Goal: Information Seeking & Learning: Learn about a topic

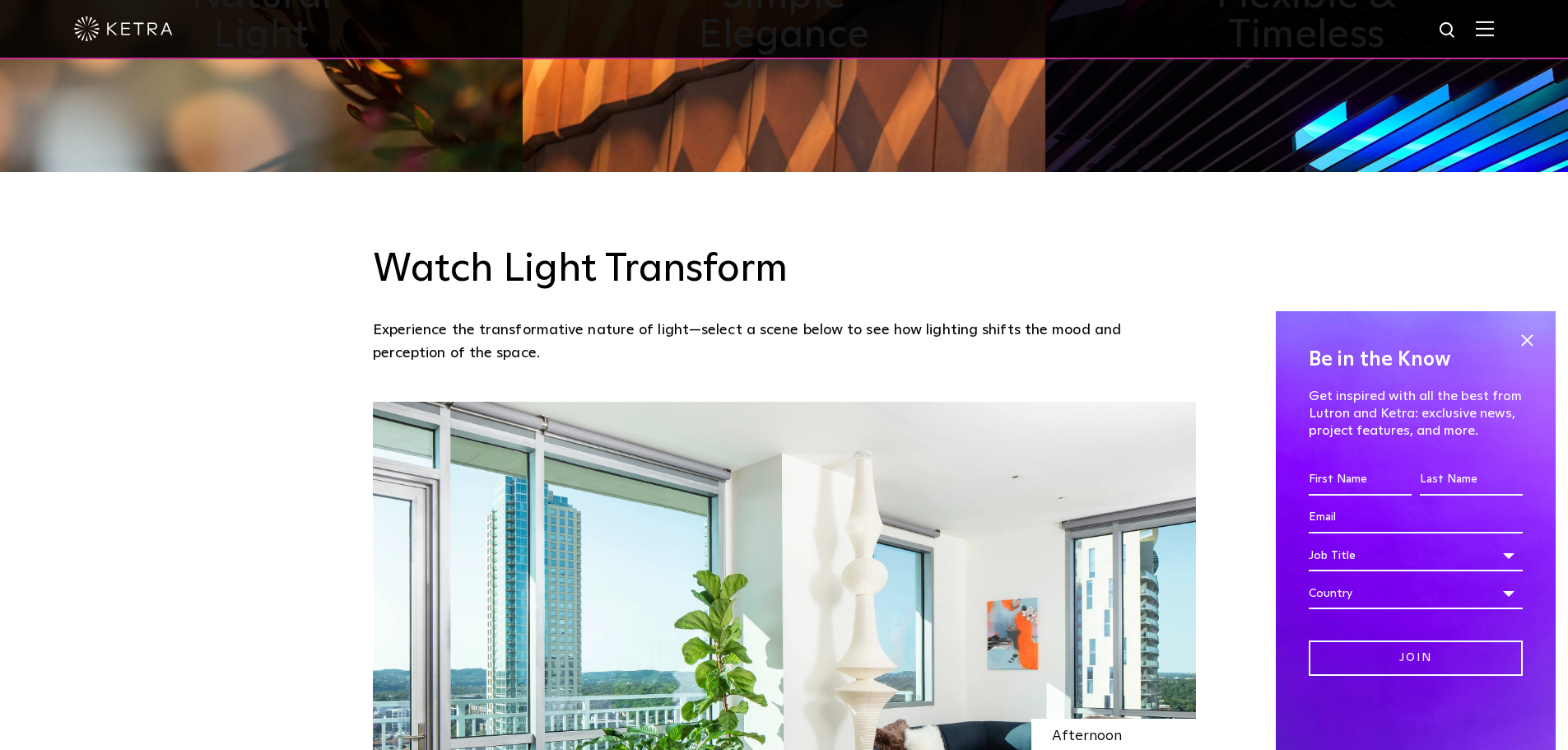
scroll to position [1234, 0]
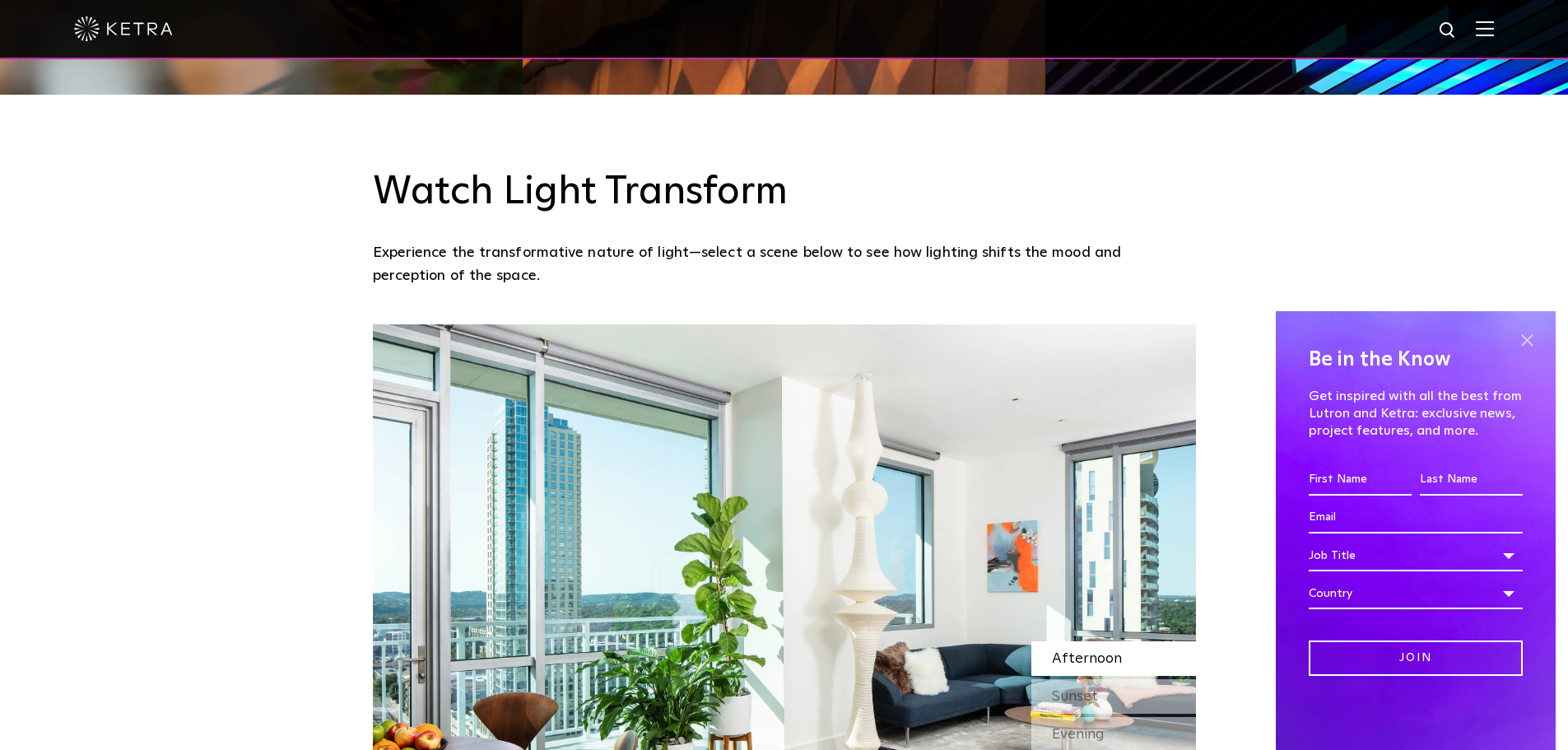
click at [1531, 337] on span at bounding box center [1526, 340] width 25 height 25
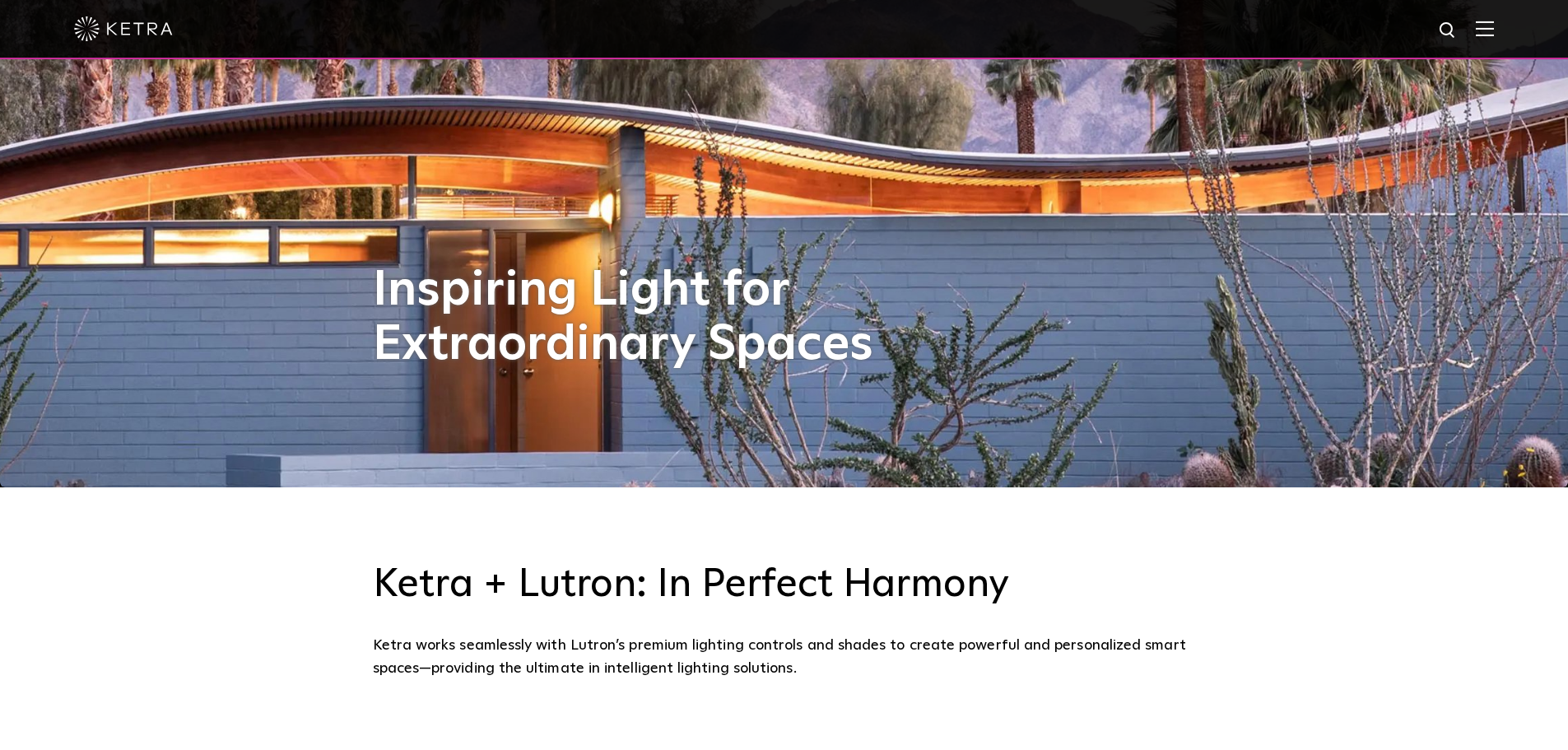
scroll to position [0, 0]
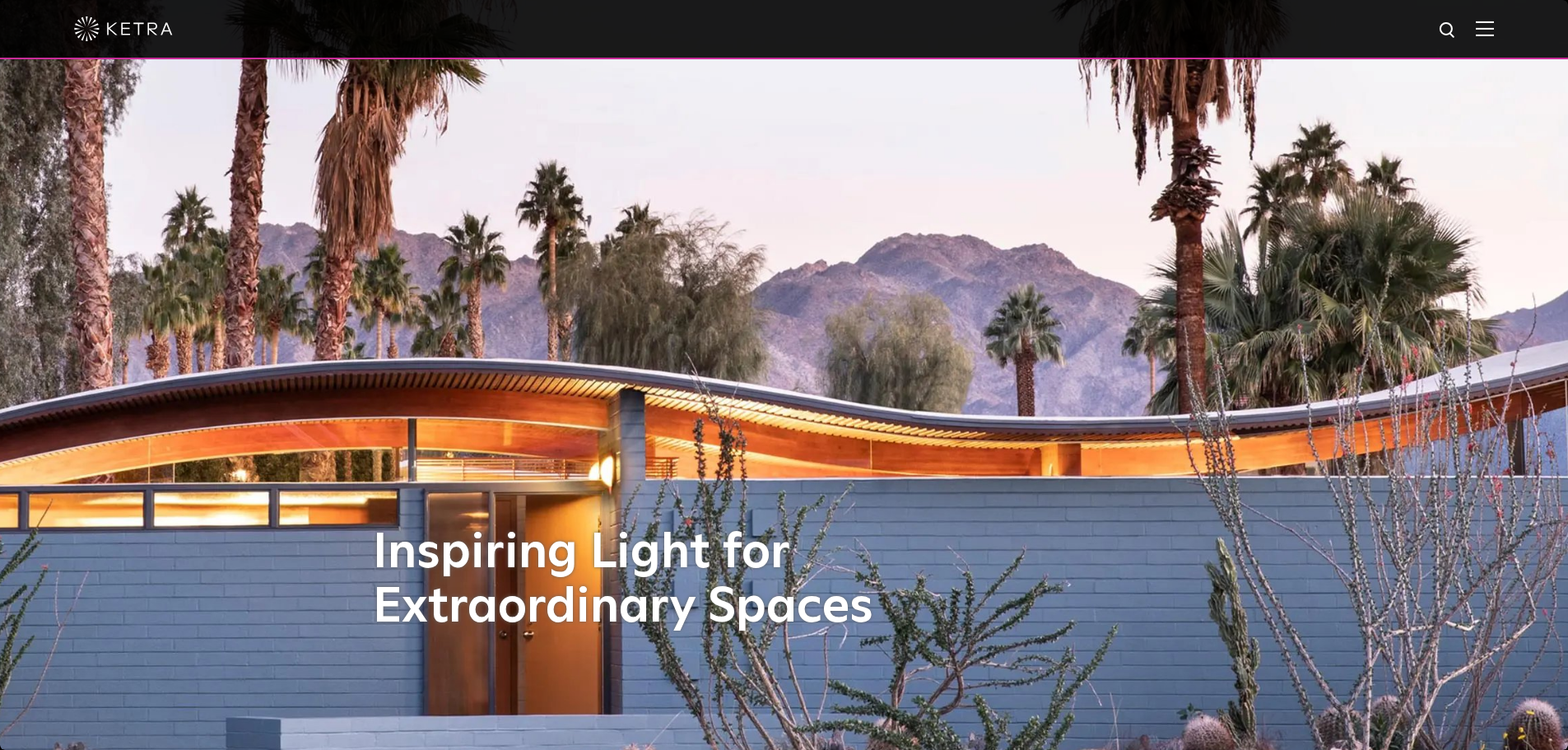
click at [1494, 32] on img at bounding box center [1485, 27] width 18 height 16
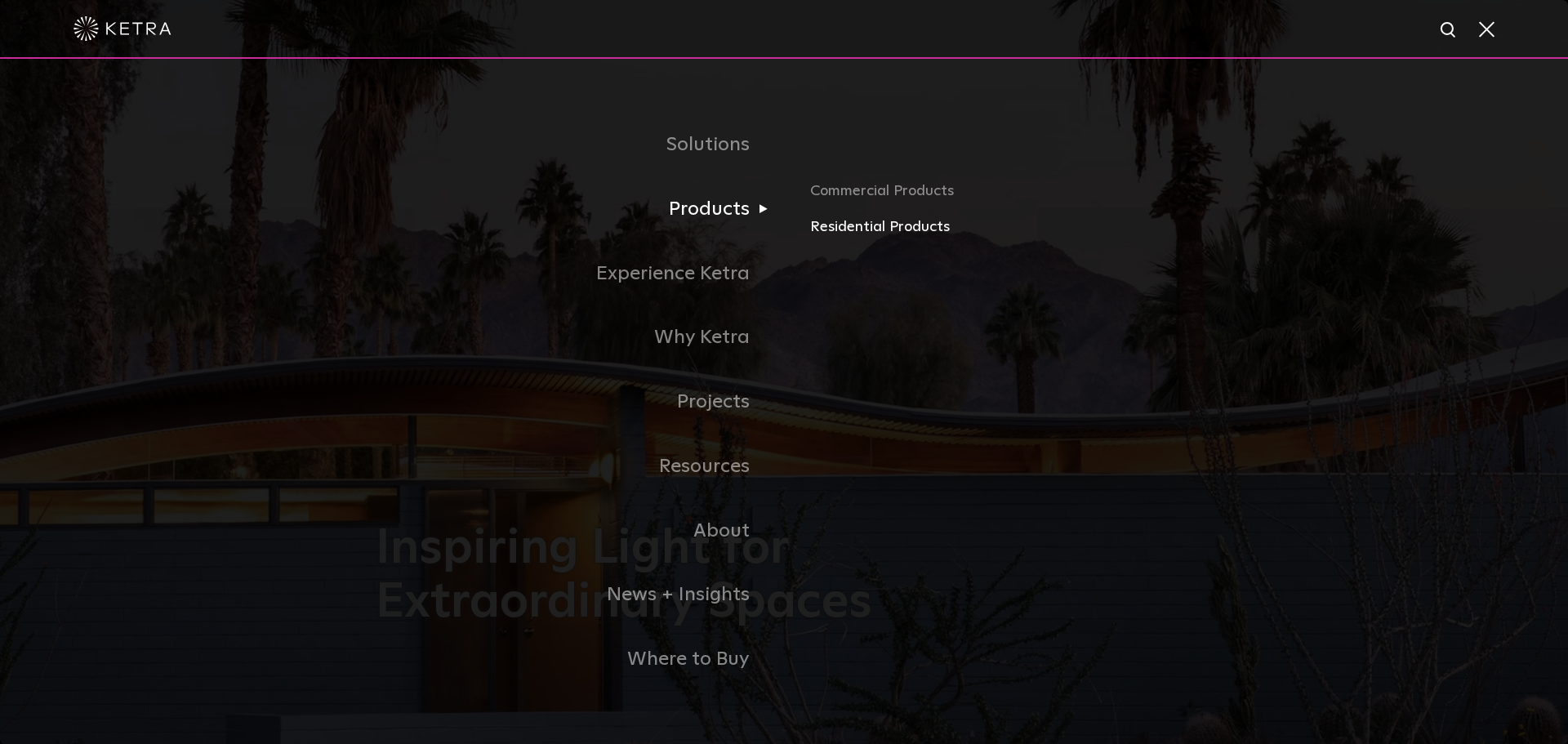
click at [834, 226] on link "Residential Products" at bounding box center [1001, 227] width 383 height 24
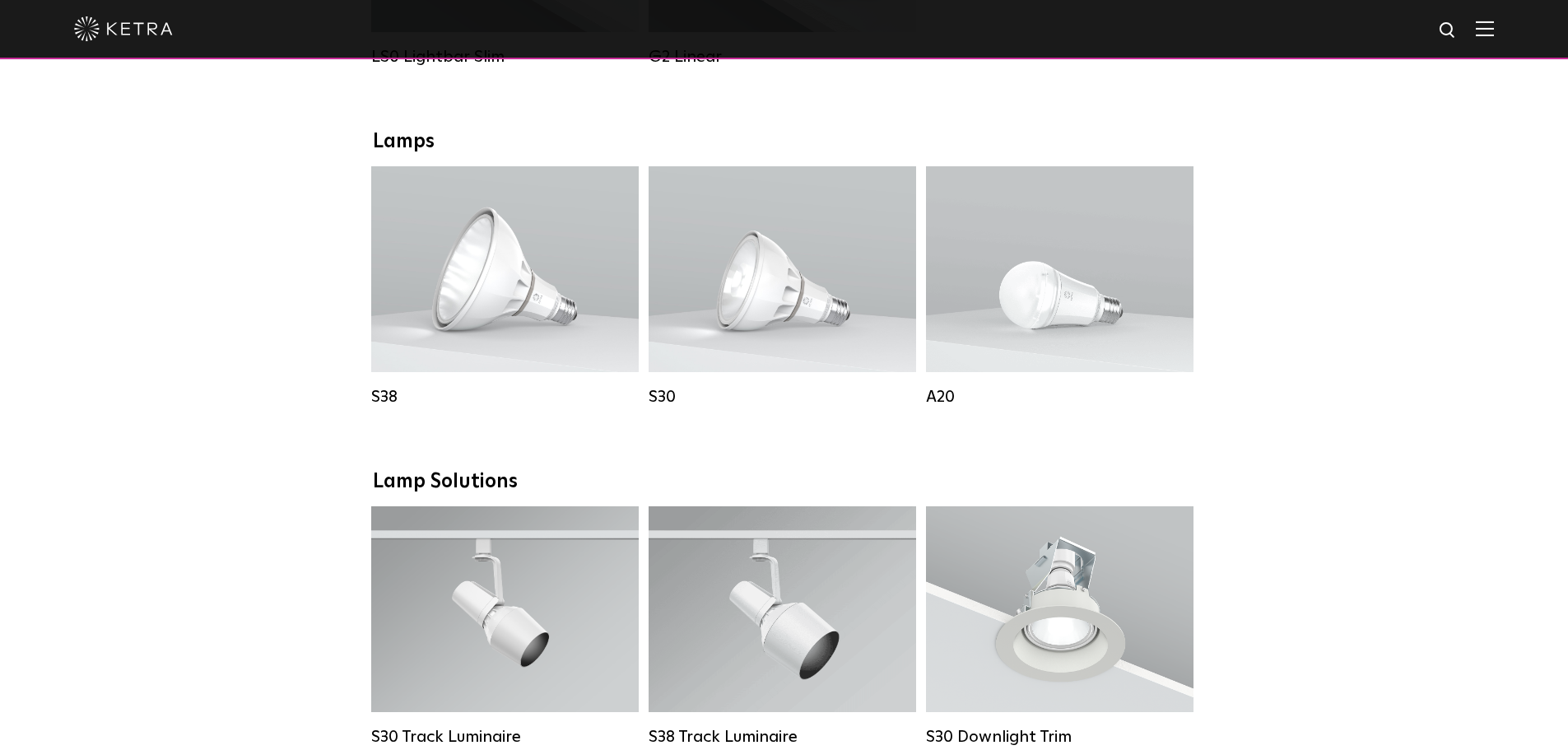
scroll to position [905, 0]
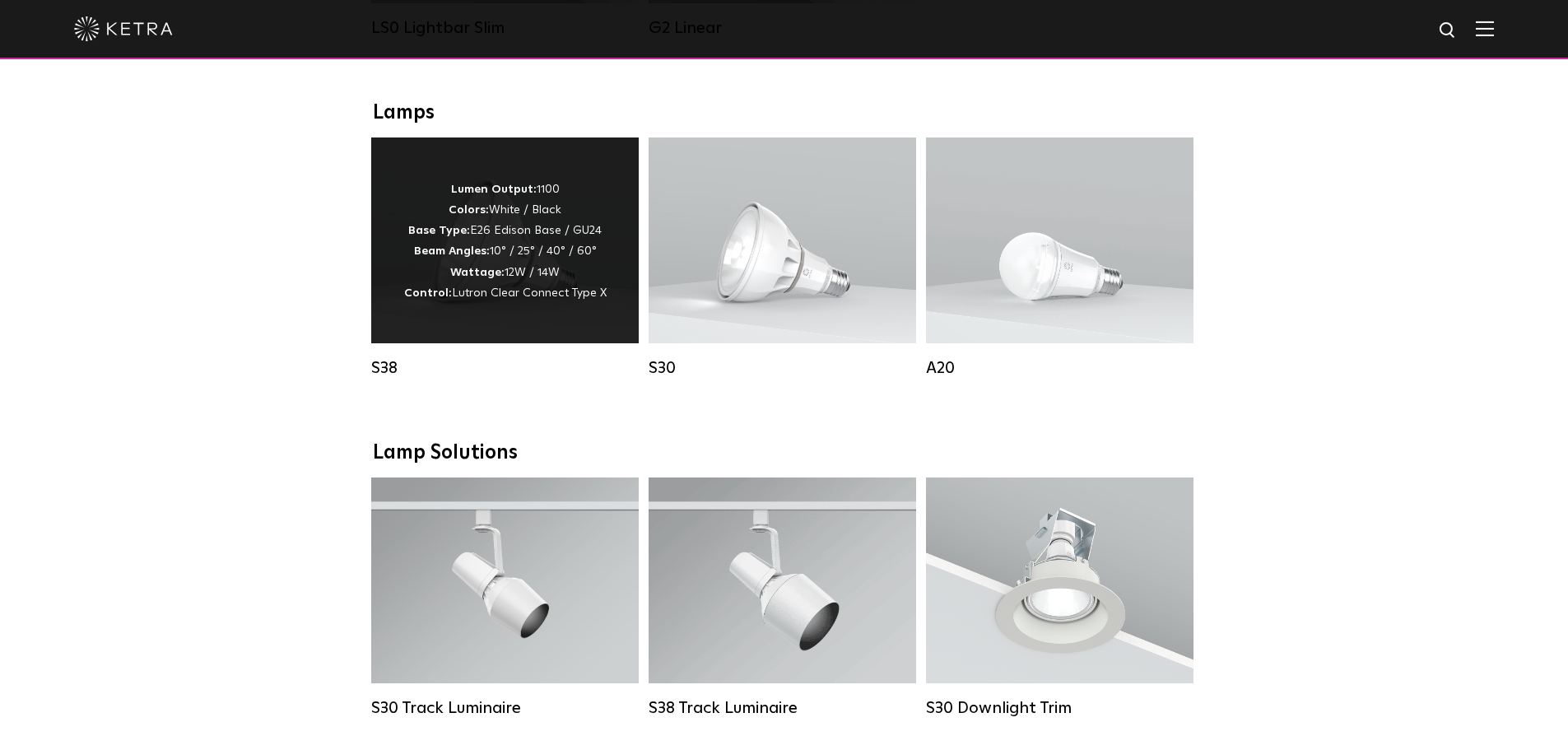
click at [480, 245] on p "Lumen Output: 1100 Colors: White / Black Base Type: E26 Edison Base / GU24 Beam…" at bounding box center [505, 242] width 202 height 125
